Goal: Task Accomplishment & Management: Complete application form

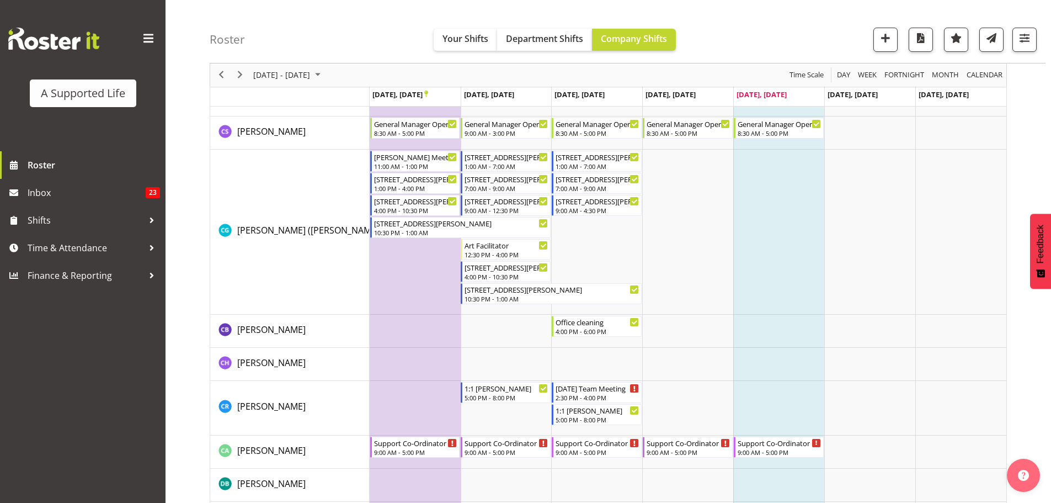
scroll to position [1764, 0]
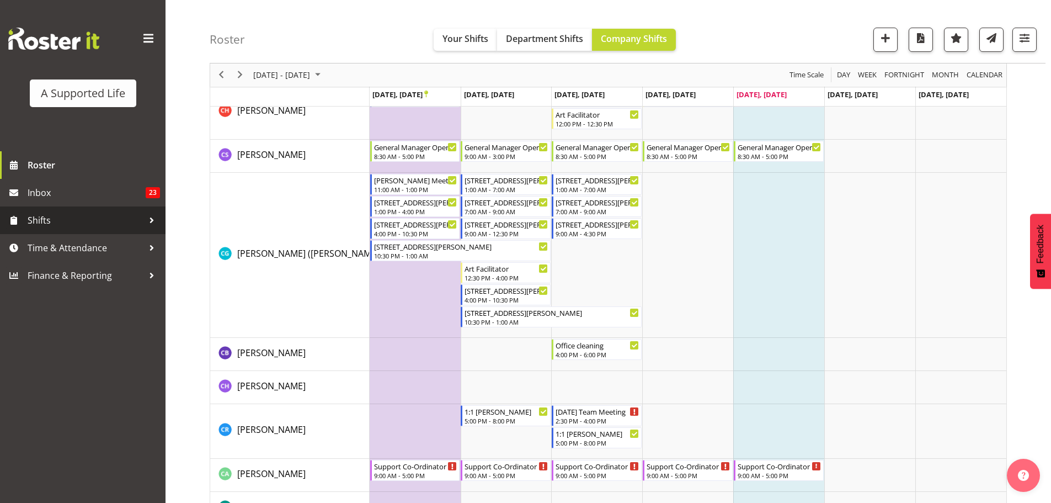
click at [82, 218] on span "Shifts" at bounding box center [86, 220] width 116 height 17
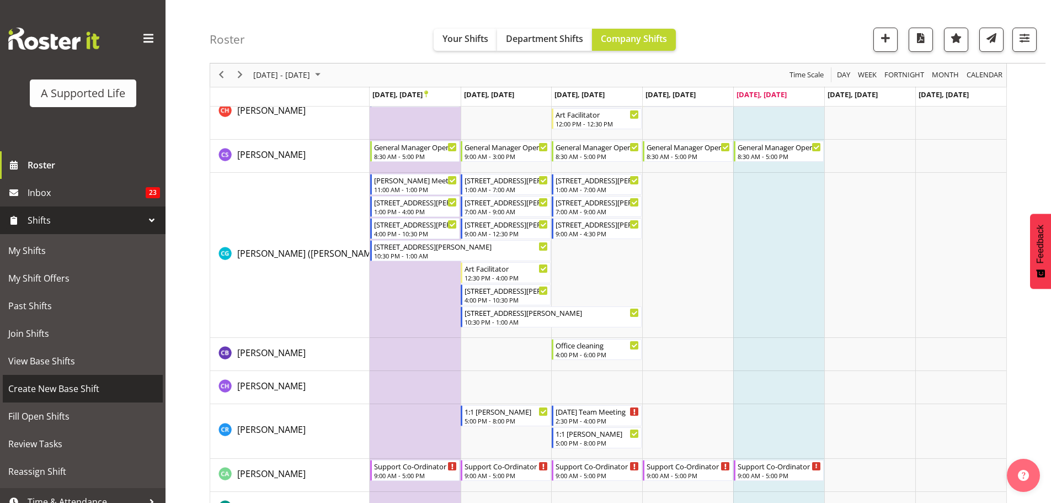
click at [66, 387] on span "Create New Base Shift" at bounding box center [82, 388] width 149 height 17
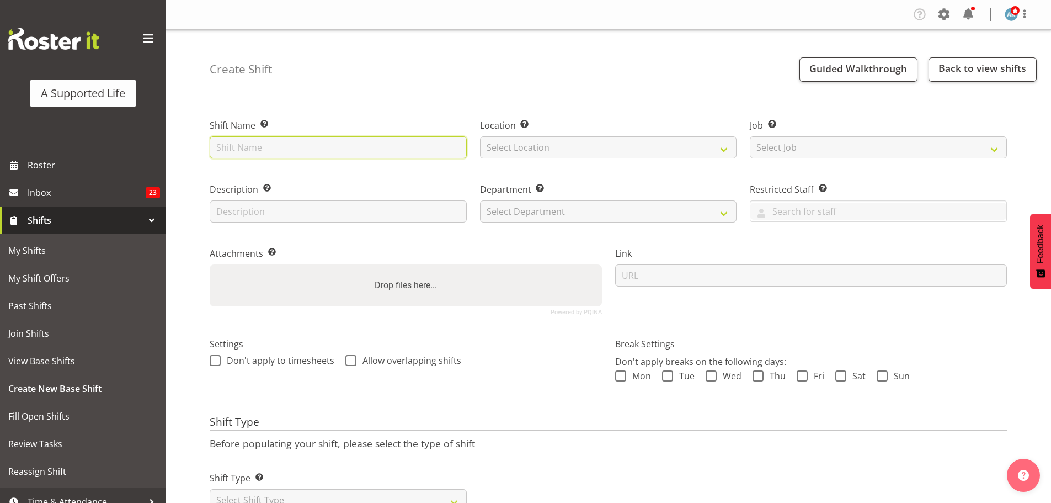
click at [243, 148] on input "text" at bounding box center [338, 147] width 257 height 22
type input "Support meeting"
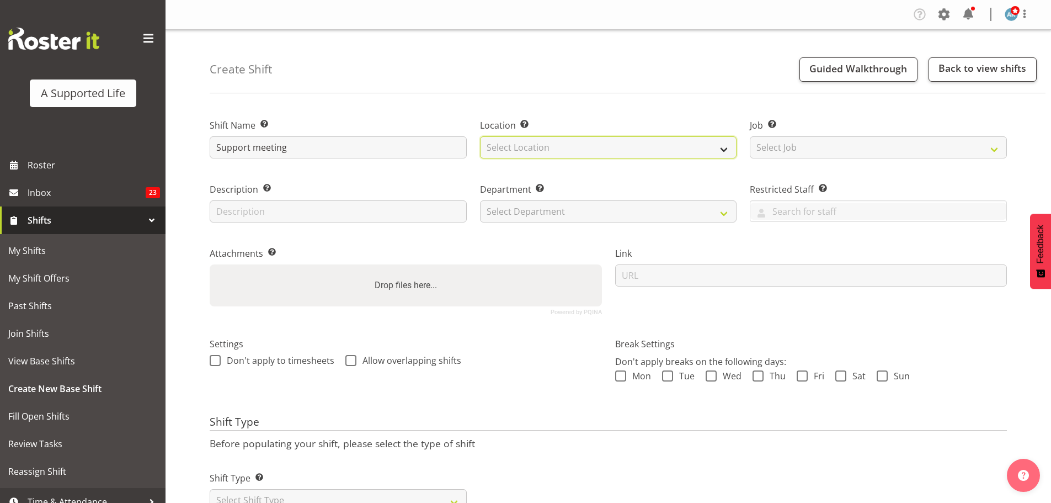
click at [578, 145] on select "Select Location 1.241 Edmonton Road 1/20 Sturges Road, Henderson 12b Coletta La…" at bounding box center [608, 147] width 257 height 22
select select "490"
click at [480, 136] on select "Select Location 1.241 Edmonton Road 1/20 Sturges Road, Henderson 12b Coletta La…" at bounding box center [608, 147] width 257 height 22
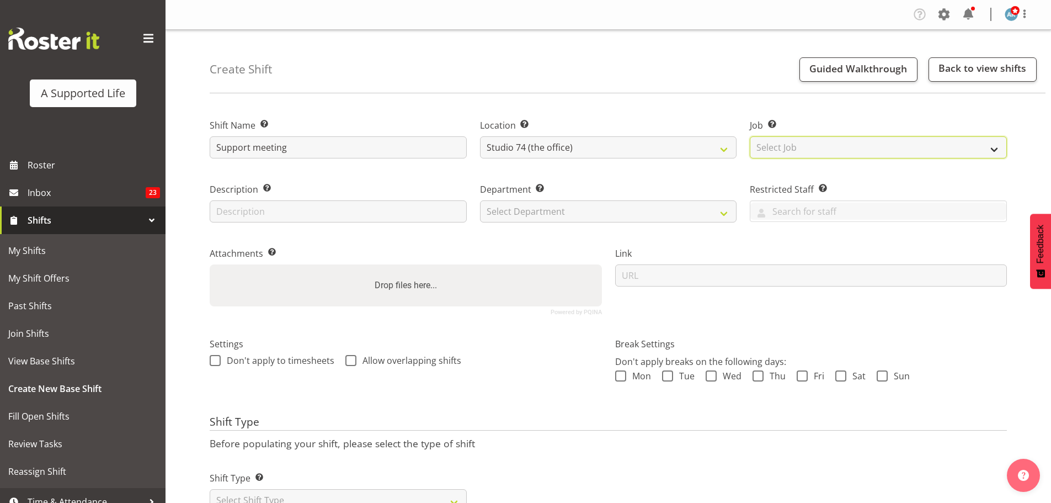
click at [823, 148] on select "Select Job Create new job Accounts and Payroll Admin Support Aspirations and Su…" at bounding box center [878, 147] width 257 height 22
select select "4112"
click at [750, 136] on select "Select Job Create new job Accounts and Payroll Admin Support Aspirations and Su…" at bounding box center [878, 147] width 257 height 22
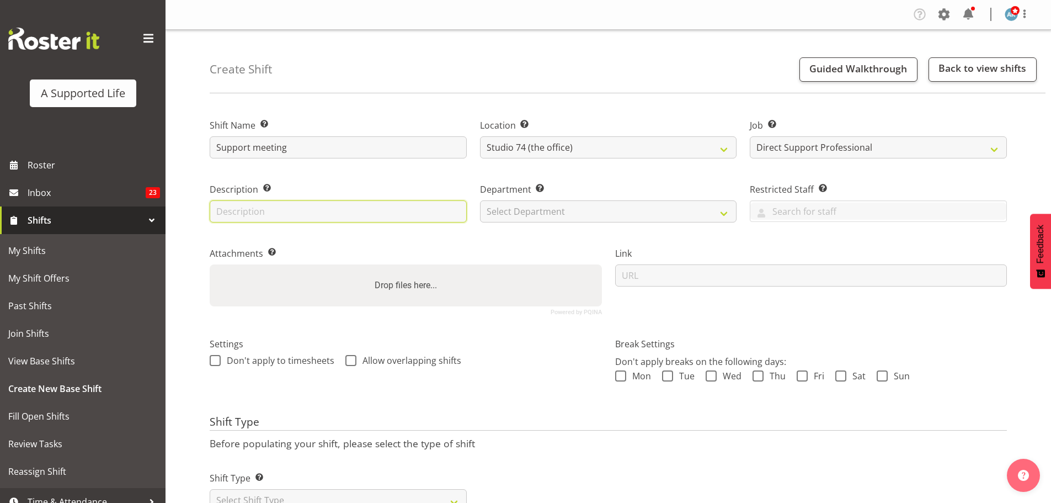
click at [425, 208] on input "text" at bounding box center [338, 211] width 257 height 22
type input "Dan support meeting"
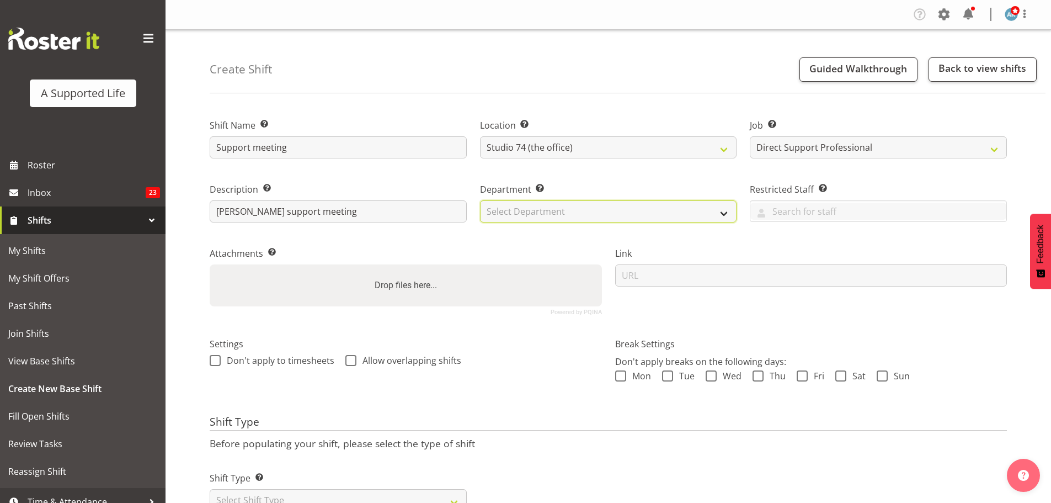
drag, startPoint x: 578, startPoint y: 207, endPoint x: 583, endPoint y: 212, distance: 7.0
click at [579, 207] on select "Select Department Direct Support Office Crew Other two4nine" at bounding box center [608, 211] width 257 height 22
select select "564"
click at [480, 200] on select "Select Department Direct Support Office Crew Other two4nine" at bounding box center [608, 211] width 257 height 22
click at [805, 379] on span at bounding box center [802, 375] width 11 height 11
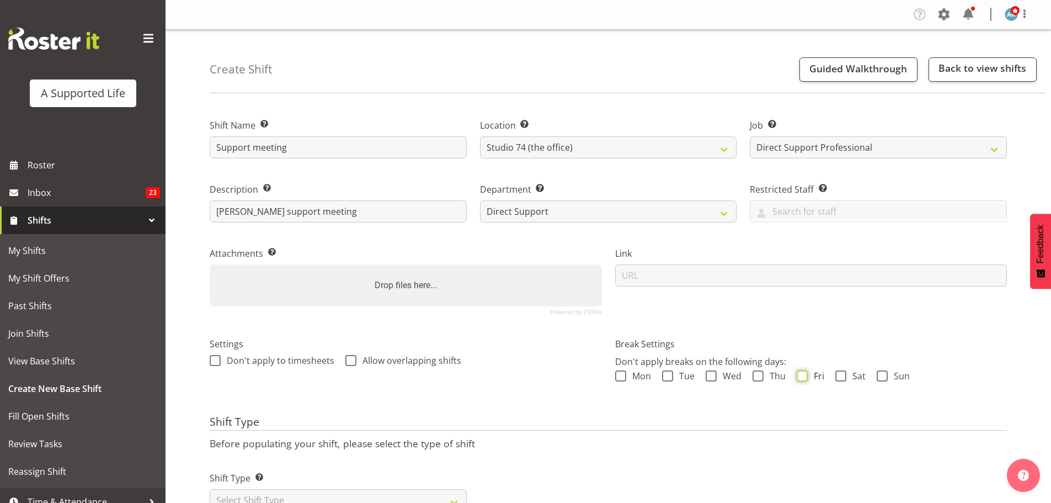
click at [804, 379] on input "Fri" at bounding box center [800, 375] width 7 height 7
checkbox input "true"
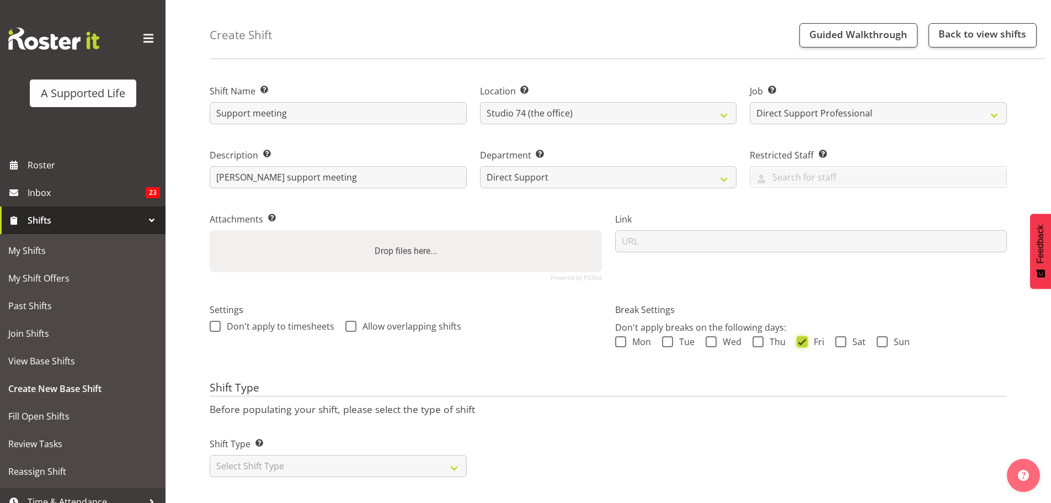
scroll to position [49, 0]
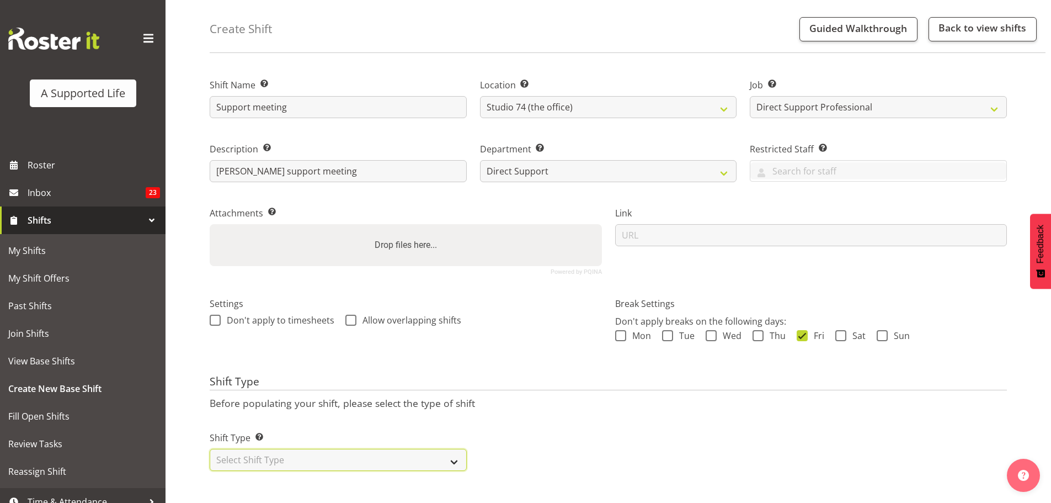
click at [333, 450] on select "Select Shift Type One Off Shift Recurring Shift Rotating Shift" at bounding box center [338, 460] width 257 height 22
select select "one_off"
click at [210, 449] on select "Select Shift Type One Off Shift Recurring Shift Rotating Shift" at bounding box center [338, 460] width 257 height 22
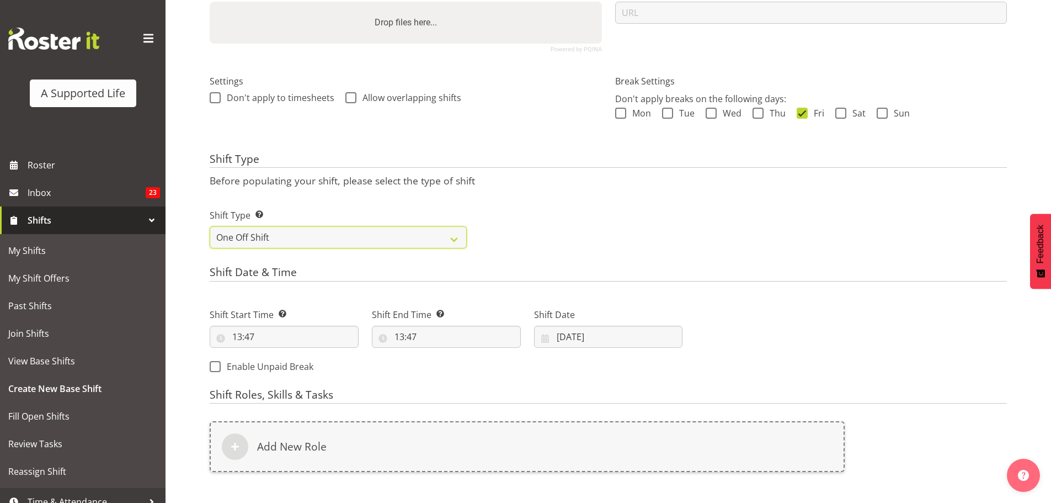
scroll to position [324, 0]
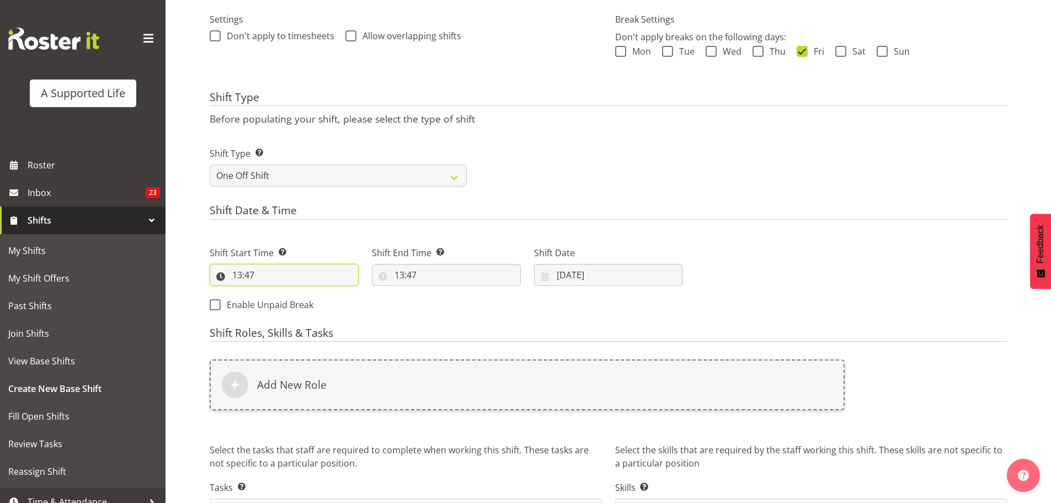
click at [285, 278] on input "13:47" at bounding box center [284, 275] width 149 height 22
click at [286, 308] on select "00 01 02 03 04 05 06 07 08 09 10 11 12 13 14 15 16 17 18 19 20 21 22 23" at bounding box center [285, 303] width 25 height 22
select select "14"
click at [273, 292] on select "00 01 02 03 04 05 06 07 08 09 10 11 12 13 14 15 16 17 18 19 20 21 22 23" at bounding box center [285, 303] width 25 height 22
type input "14:47"
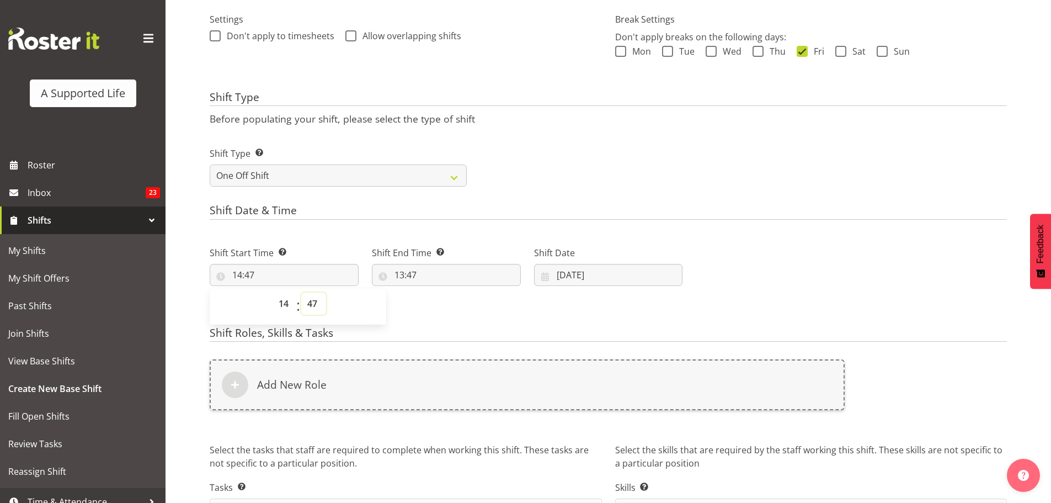
click at [313, 306] on select "00 01 02 03 04 05 06 07 08 09 10 11 12 13 14 15 16 17 18 19 20 21 22 23 24 25 2…" at bounding box center [313, 303] width 25 height 22
select select "30"
click at [301, 292] on select "00 01 02 03 04 05 06 07 08 09 10 11 12 13 14 15 16 17 18 19 20 21 22 23 24 25 2…" at bounding box center [313, 303] width 25 height 22
type input "14:30"
click at [416, 268] on input "13:47" at bounding box center [446, 275] width 149 height 22
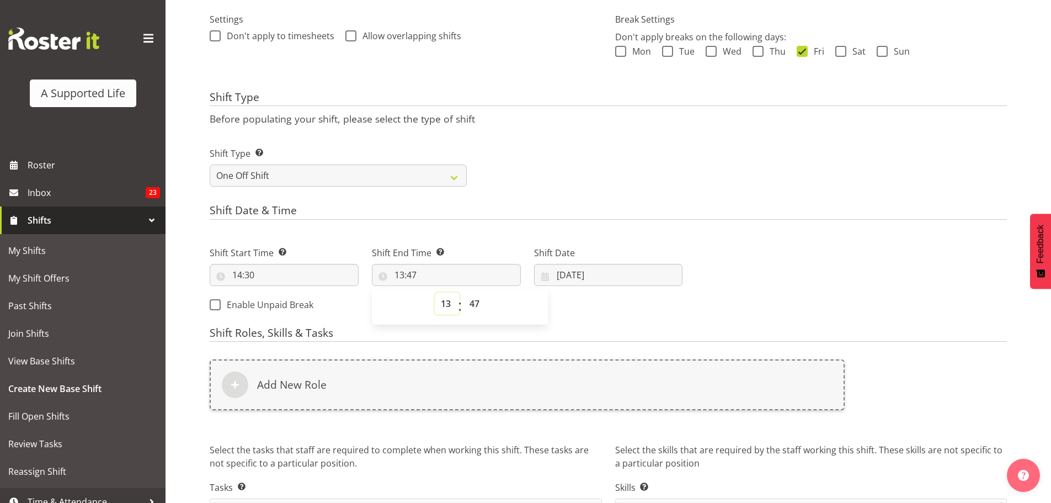
click at [452, 299] on select "00 01 02 03 04 05 06 07 08 09 10 11 12 13 14 15 16 17 18 19 20 21 22 23" at bounding box center [447, 303] width 25 height 22
select select "15"
click at [435, 292] on select "00 01 02 03 04 05 06 07 08 09 10 11 12 13 14 15 16 17 18 19 20 21 22 23" at bounding box center [447, 303] width 25 height 22
type input "15:47"
drag, startPoint x: 473, startPoint y: 302, endPoint x: 473, endPoint y: 293, distance: 8.8
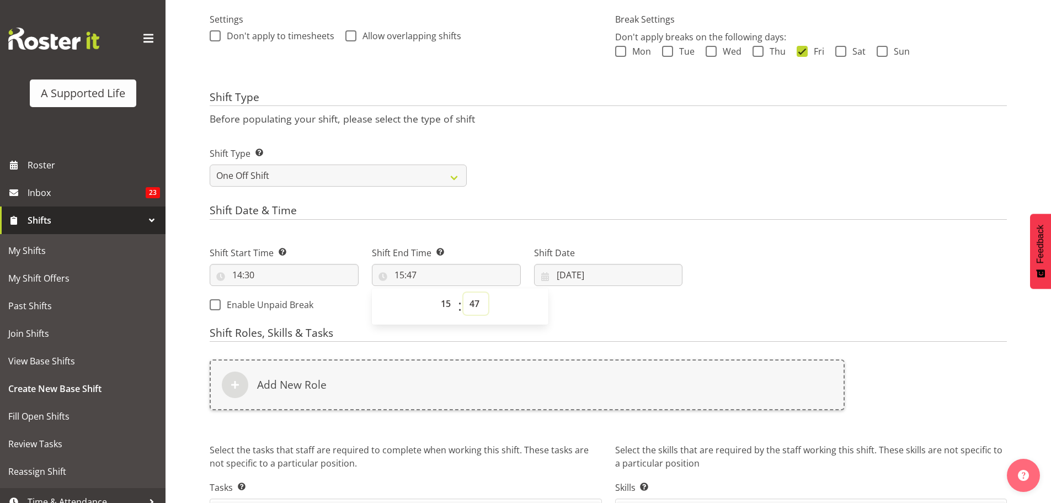
click at [473, 302] on select "00 01 02 03 04 05 06 07 08 09 10 11 12 13 14 15 16 17 18 19 20 21 22 23 24 25 2…" at bounding box center [476, 303] width 25 height 22
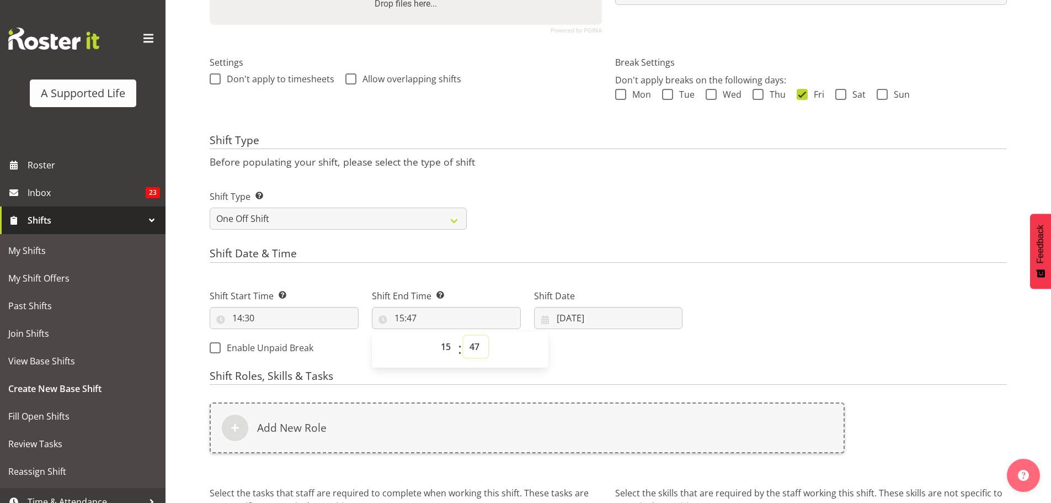
scroll to position [269, 0]
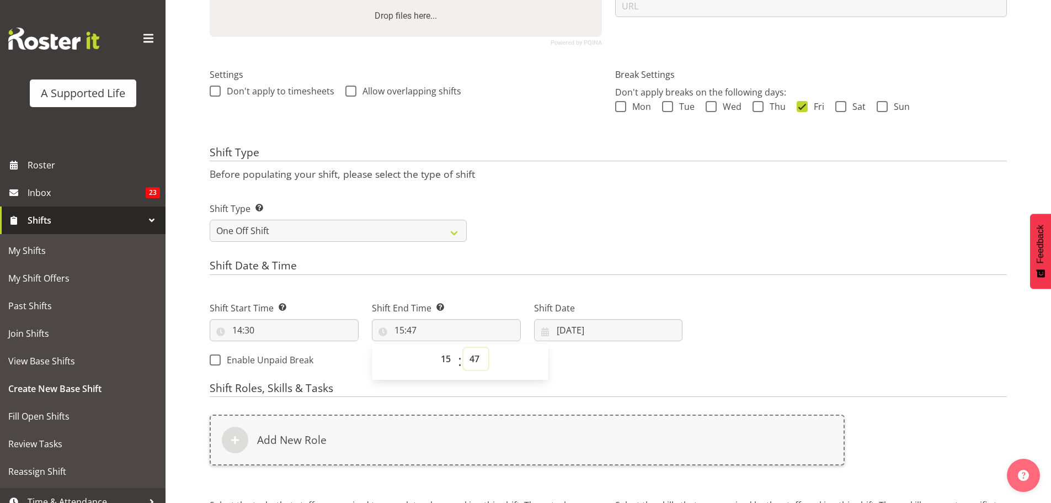
drag, startPoint x: 479, startPoint y: 358, endPoint x: 479, endPoint y: 349, distance: 9.4
click at [479, 358] on select "00 01 02 03 04 05 06 07 08 09 10 11 12 13 14 15 16 17 18 19 20 21 22 23 24 25 2…" at bounding box center [476, 359] width 25 height 22
select select "0"
click at [464, 348] on select "00 01 02 03 04 05 06 07 08 09 10 11 12 13 14 15 16 17 18 19 20 21 22 23 24 25 2…" at bounding box center [476, 359] width 25 height 22
type input "15:00"
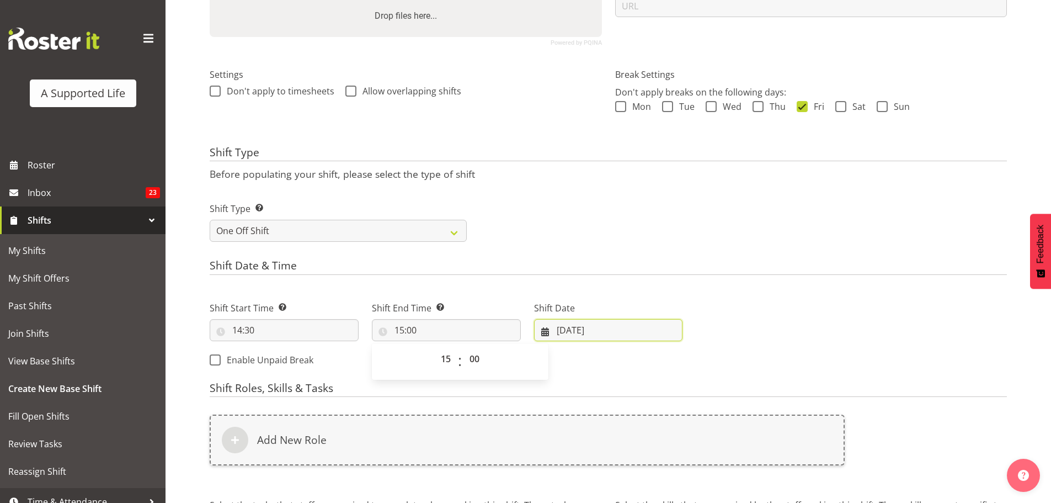
click at [589, 333] on input "26/09/2025" at bounding box center [608, 330] width 149 height 22
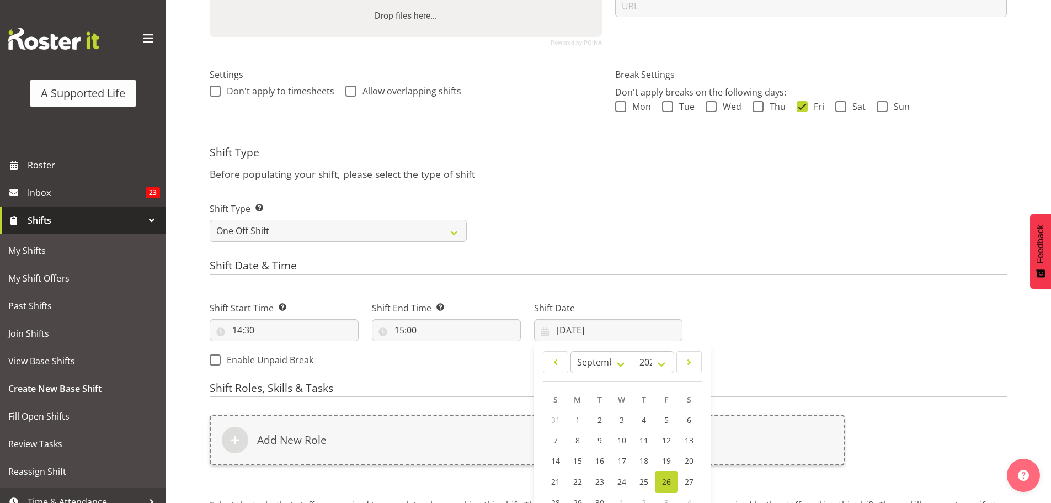
click at [723, 287] on div "Next Shifts" at bounding box center [851, 330] width 324 height 89
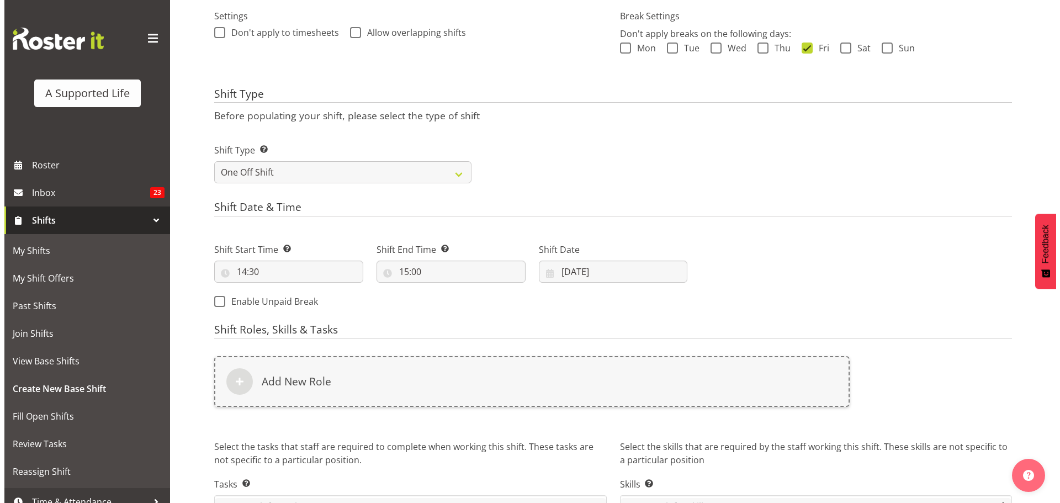
scroll to position [397, 0]
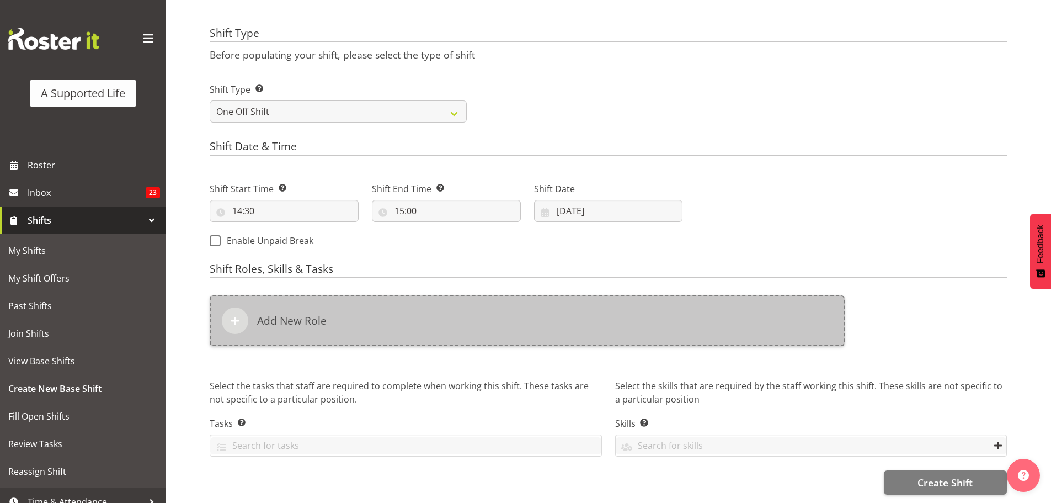
click at [364, 316] on div "Add New Role" at bounding box center [527, 320] width 635 height 51
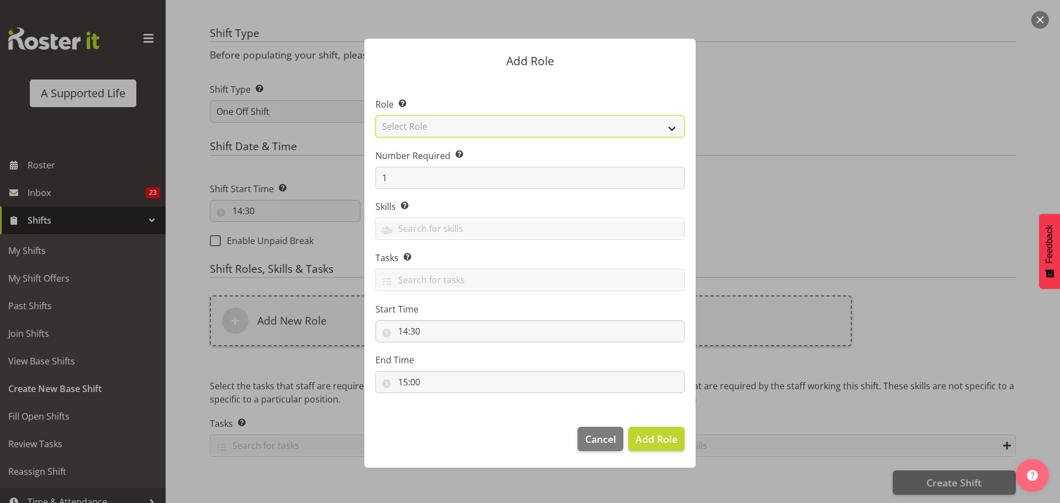
click at [499, 132] on select "Select Role Accounts and Payroll Admin Support Aspirations & Support Facilitato…" at bounding box center [529, 126] width 309 height 22
select select "519"
click at [375, 115] on select "Select Role Accounts and Payroll Admin Support Aspirations & Support Facilitato…" at bounding box center [529, 126] width 309 height 22
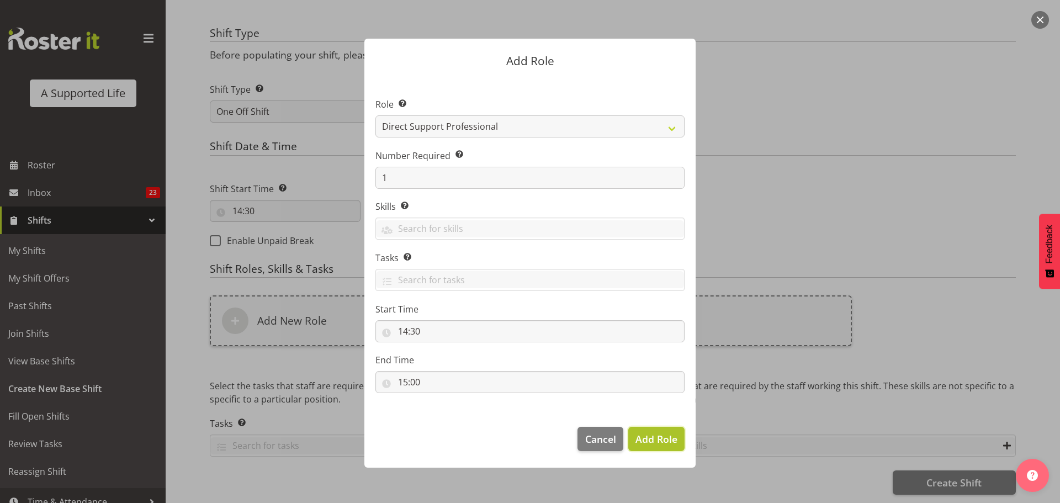
click at [678, 445] on button "Add Role" at bounding box center [656, 439] width 56 height 24
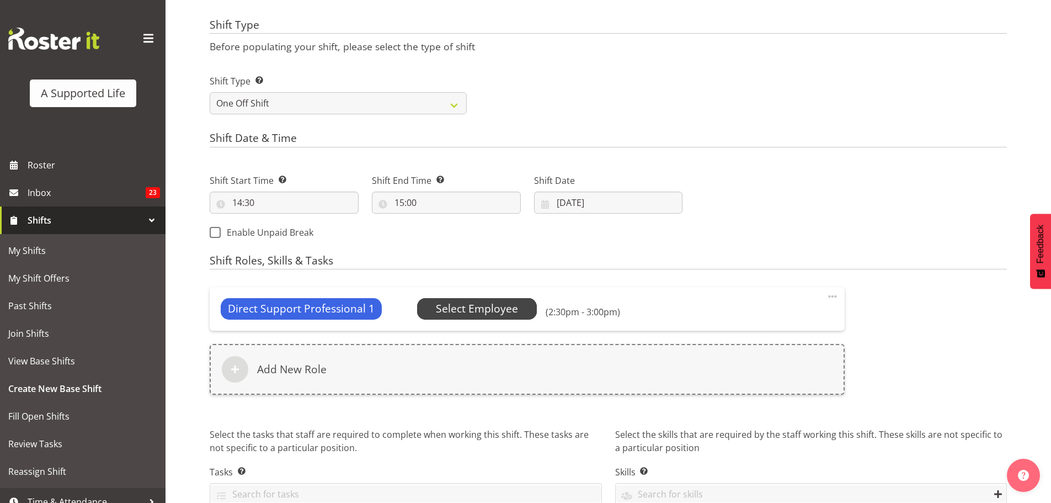
click at [467, 312] on span "Select Employee" at bounding box center [477, 309] width 82 height 16
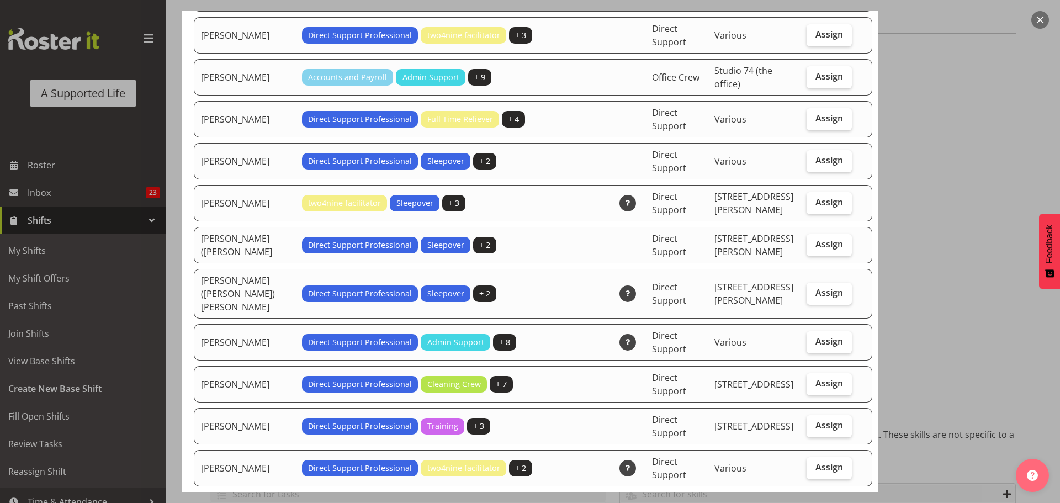
scroll to position [3090, 0]
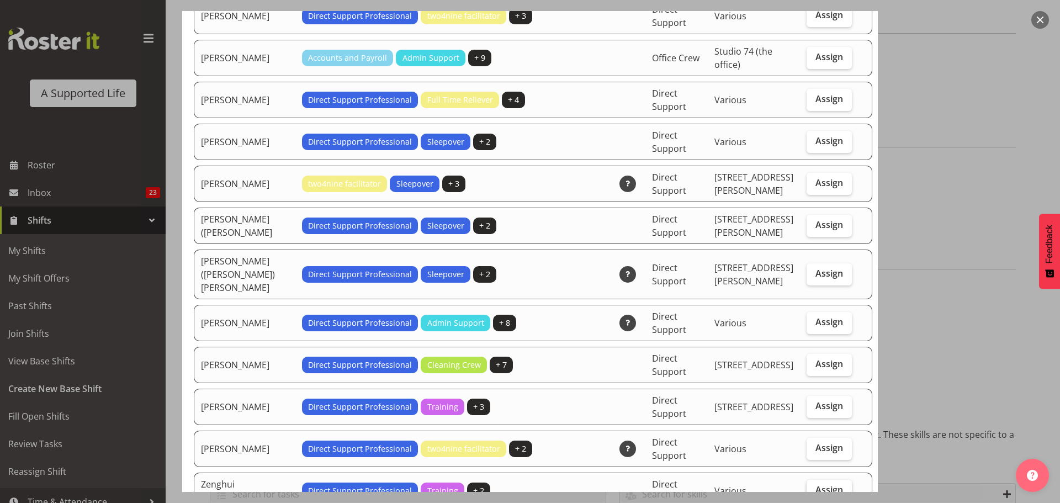
click at [815, 484] on span "Assign" at bounding box center [829, 489] width 28 height 11
click at [806, 486] on input "Assign" at bounding box center [809, 489] width 7 height 7
click at [811, 480] on label "Assign" at bounding box center [828, 491] width 45 height 22
click at [811, 486] on input "Assign" at bounding box center [809, 489] width 7 height 7
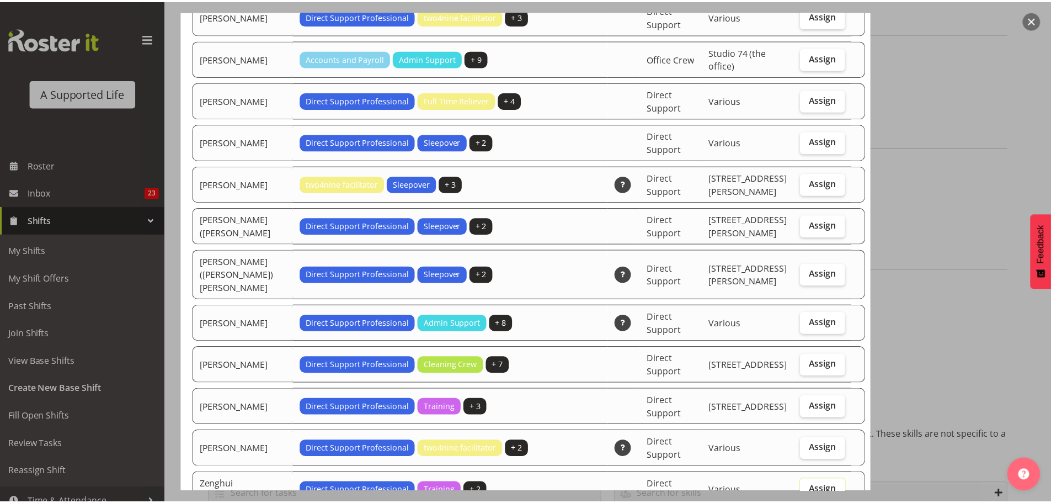
scroll to position [3154, 0]
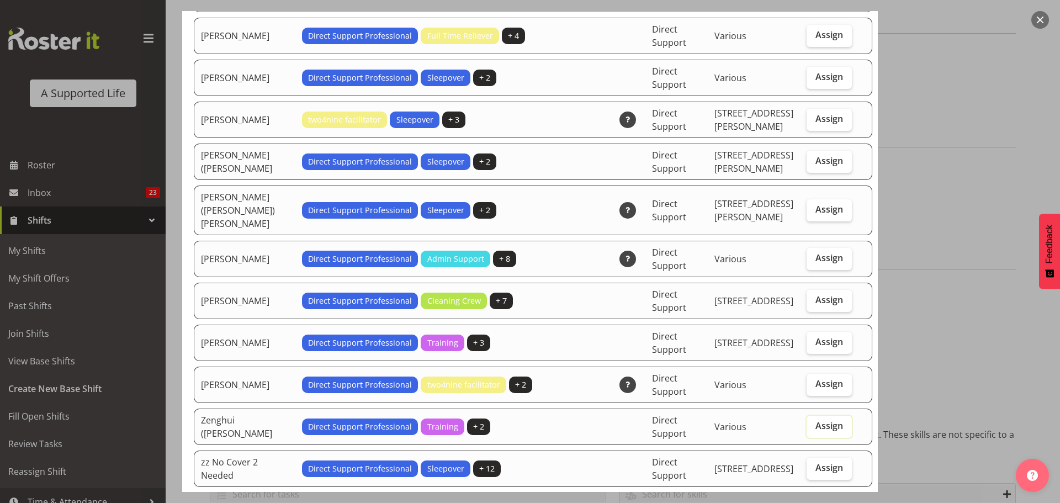
click at [822, 420] on span "Assign" at bounding box center [829, 425] width 28 height 11
click at [813, 422] on input "Assign" at bounding box center [809, 425] width 7 height 7
checkbox input "true"
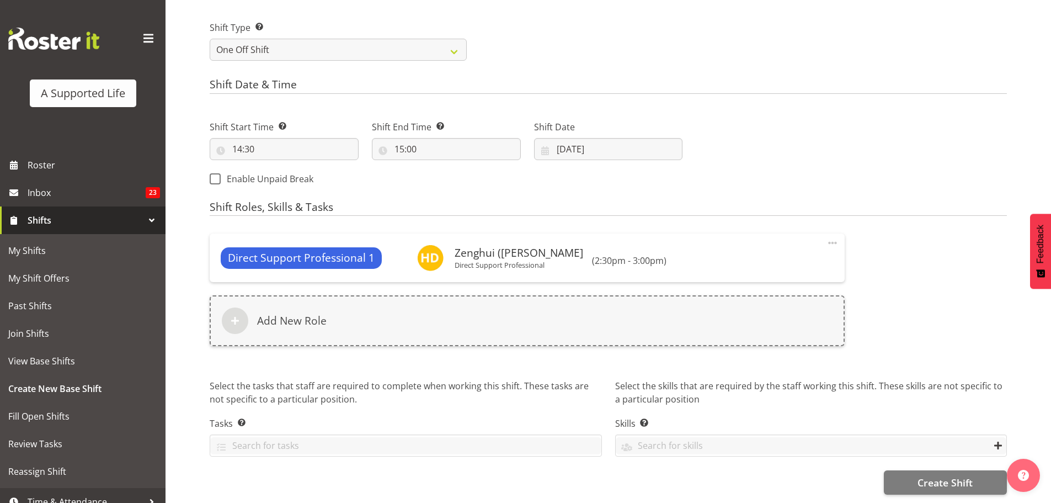
scroll to position [459, 0]
click at [959, 475] on span "Create Shift" at bounding box center [945, 482] width 55 height 14
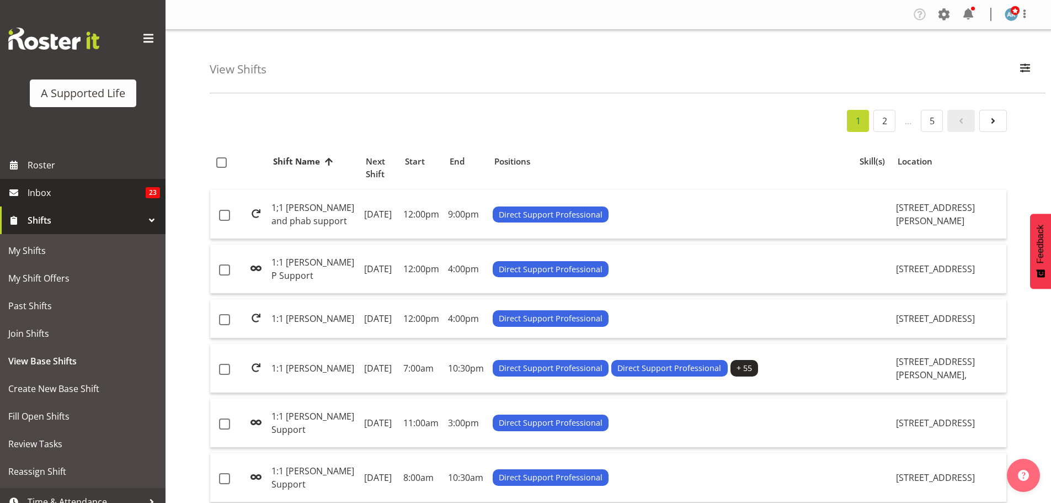
click at [77, 198] on span "Inbox" at bounding box center [87, 192] width 118 height 17
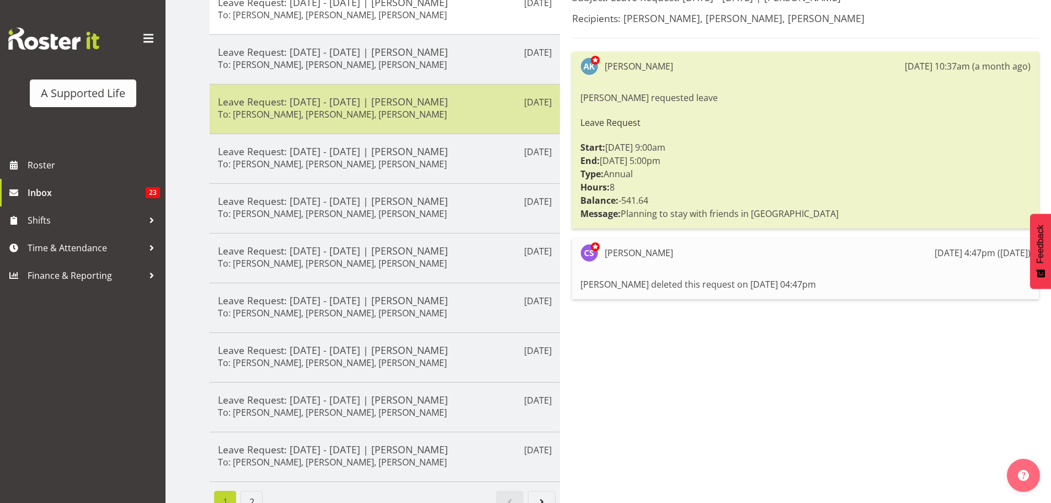
scroll to position [110, 0]
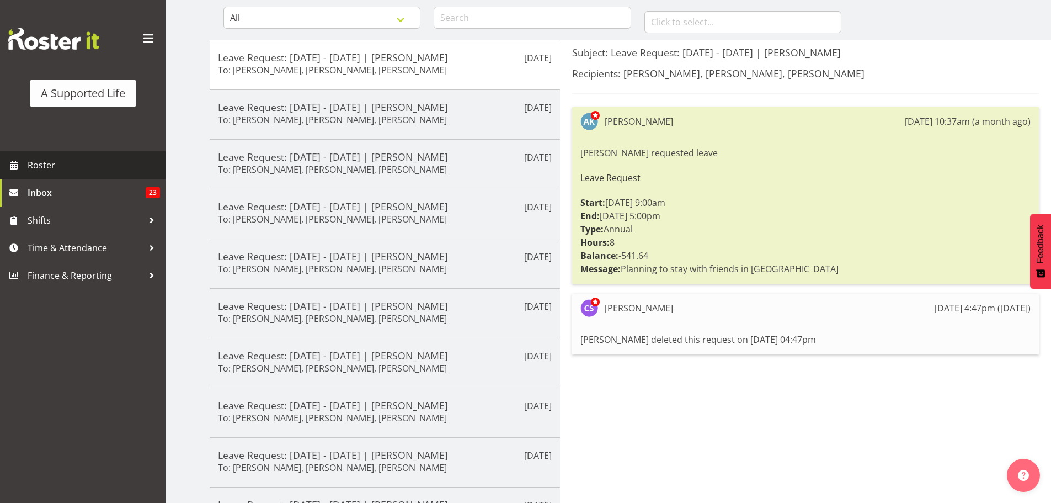
click at [95, 160] on span "Roster" at bounding box center [94, 165] width 132 height 17
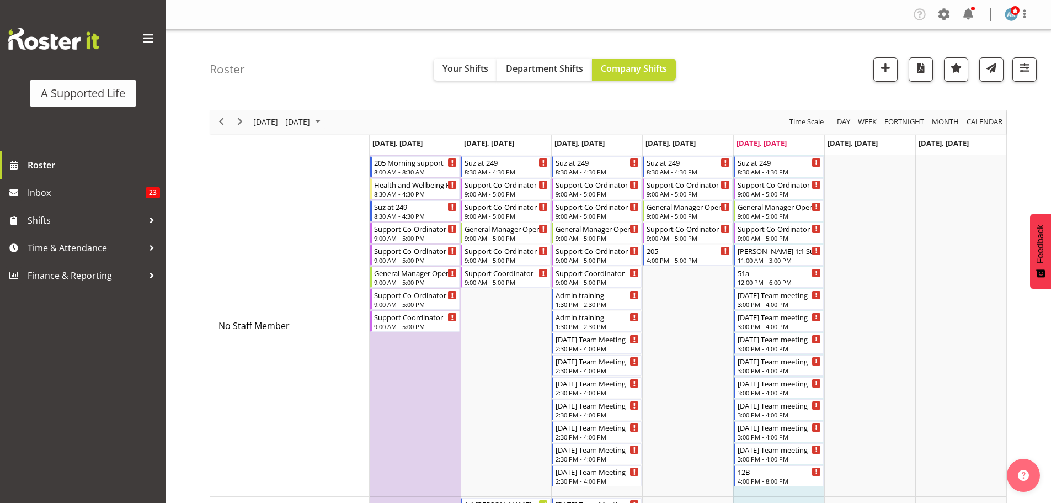
scroll to position [55, 0]
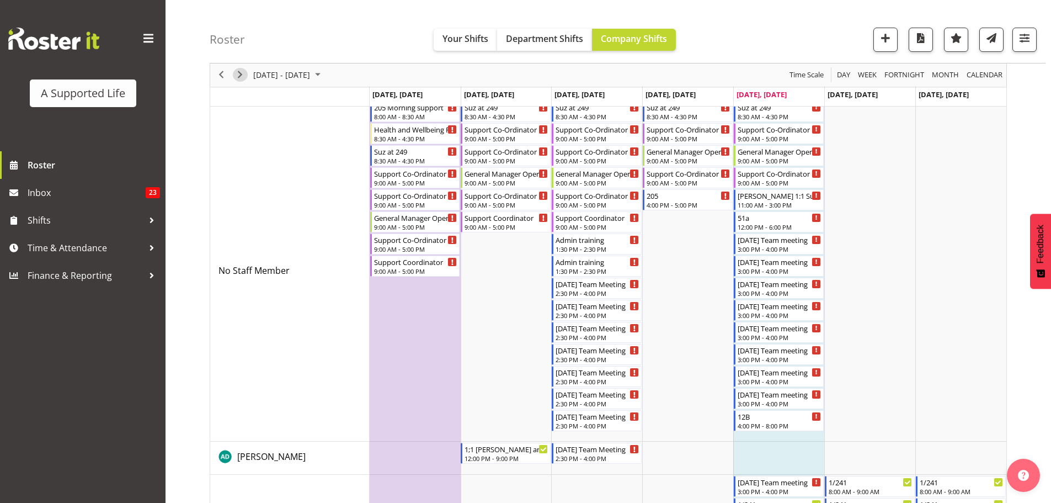
click at [239, 76] on span "Next" at bounding box center [239, 75] width 13 height 14
